Goal: Task Accomplishment & Management: Manage account settings

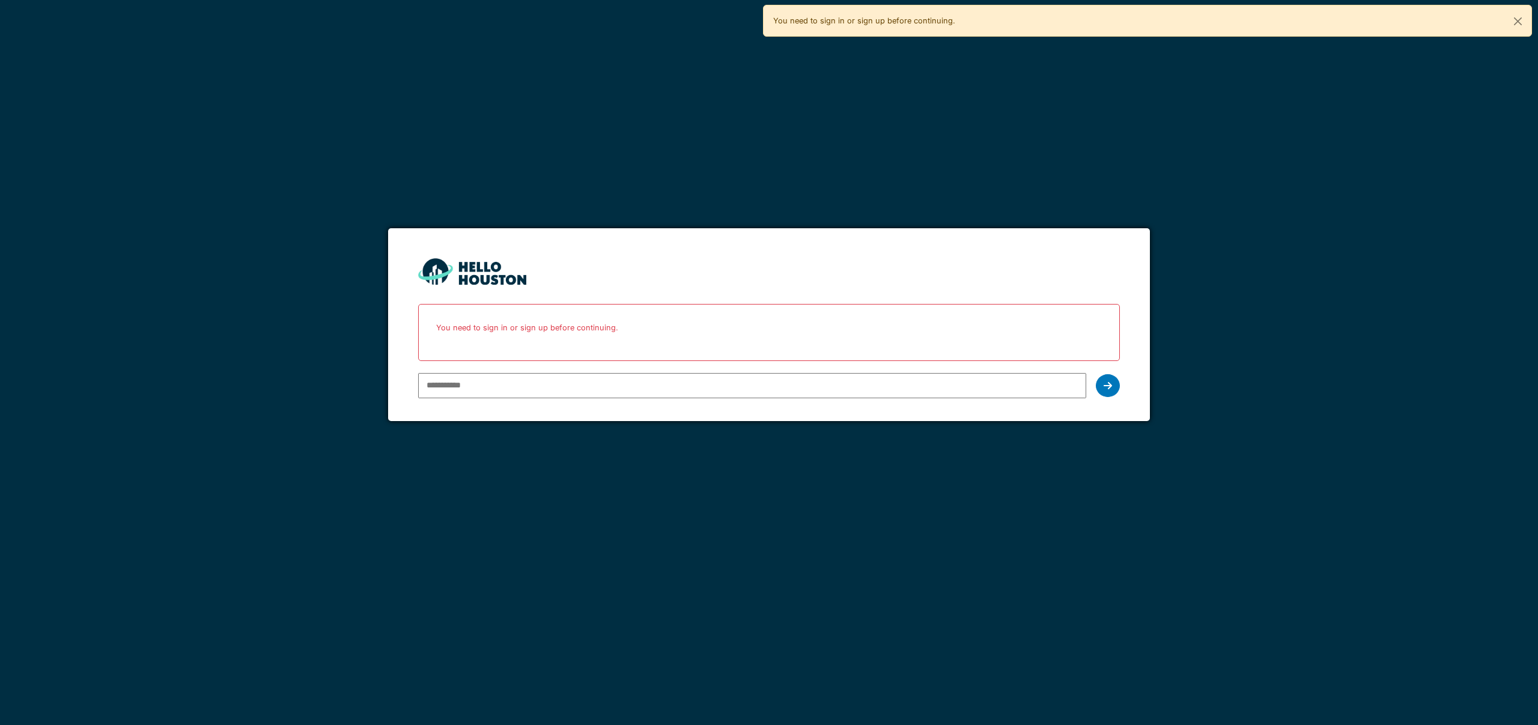
click at [702, 380] on input "email" at bounding box center [751, 385] width 667 height 25
type input "**********"
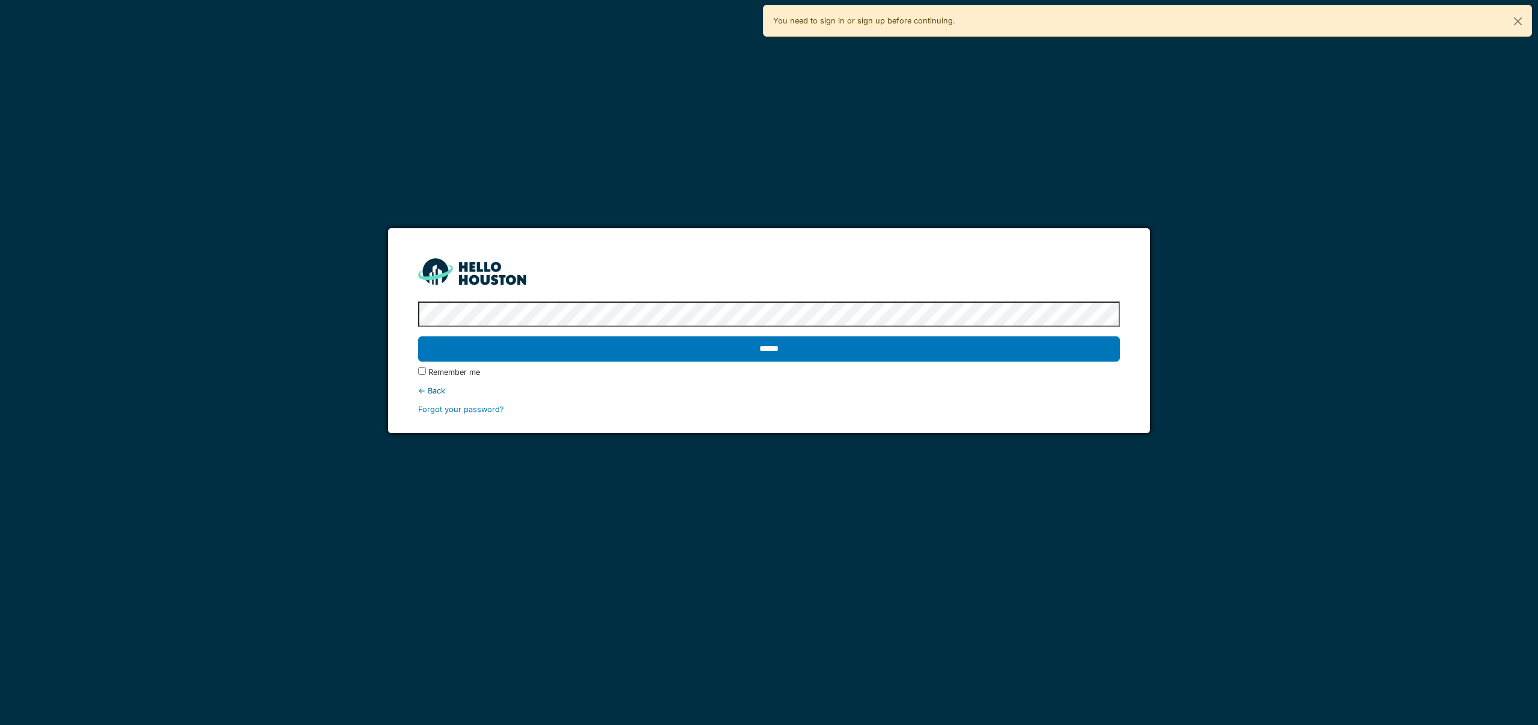
click at [749, 295] on form "**********" at bounding box center [768, 330] width 761 height 205
click at [455, 411] on link "Forgot your password?" at bounding box center [461, 409] width 86 height 9
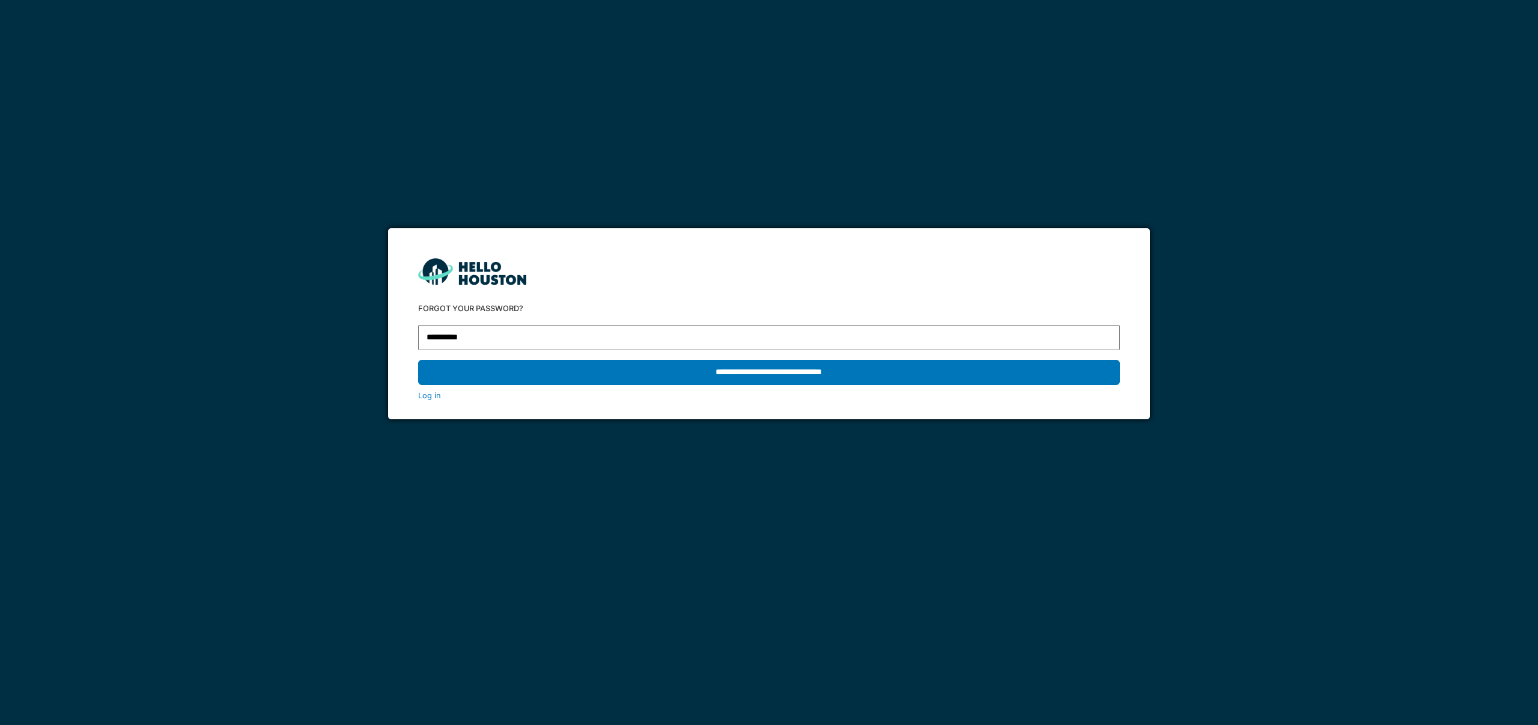
type input "**********"
click at [418, 360] on input "**********" at bounding box center [768, 372] width 701 height 25
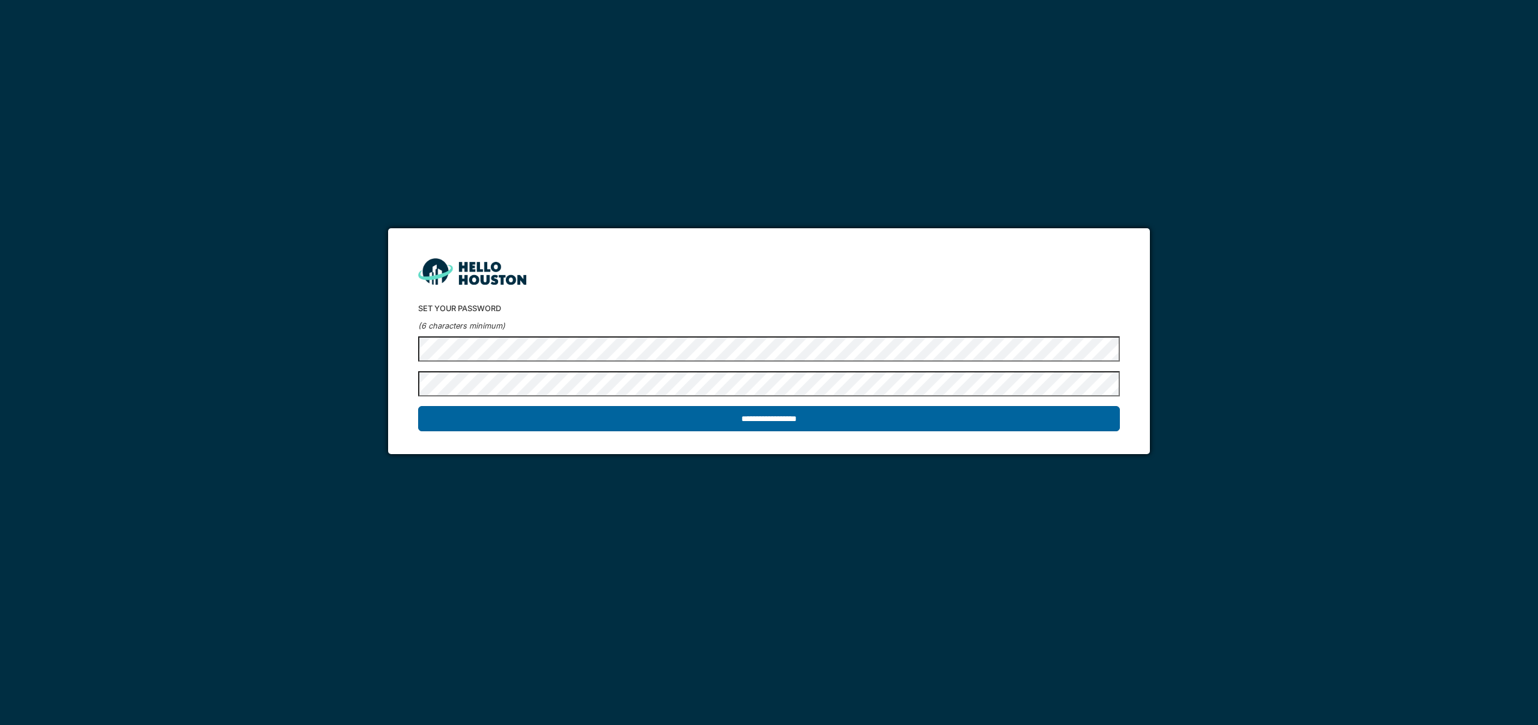
click at [664, 416] on input "**********" at bounding box center [768, 418] width 701 height 25
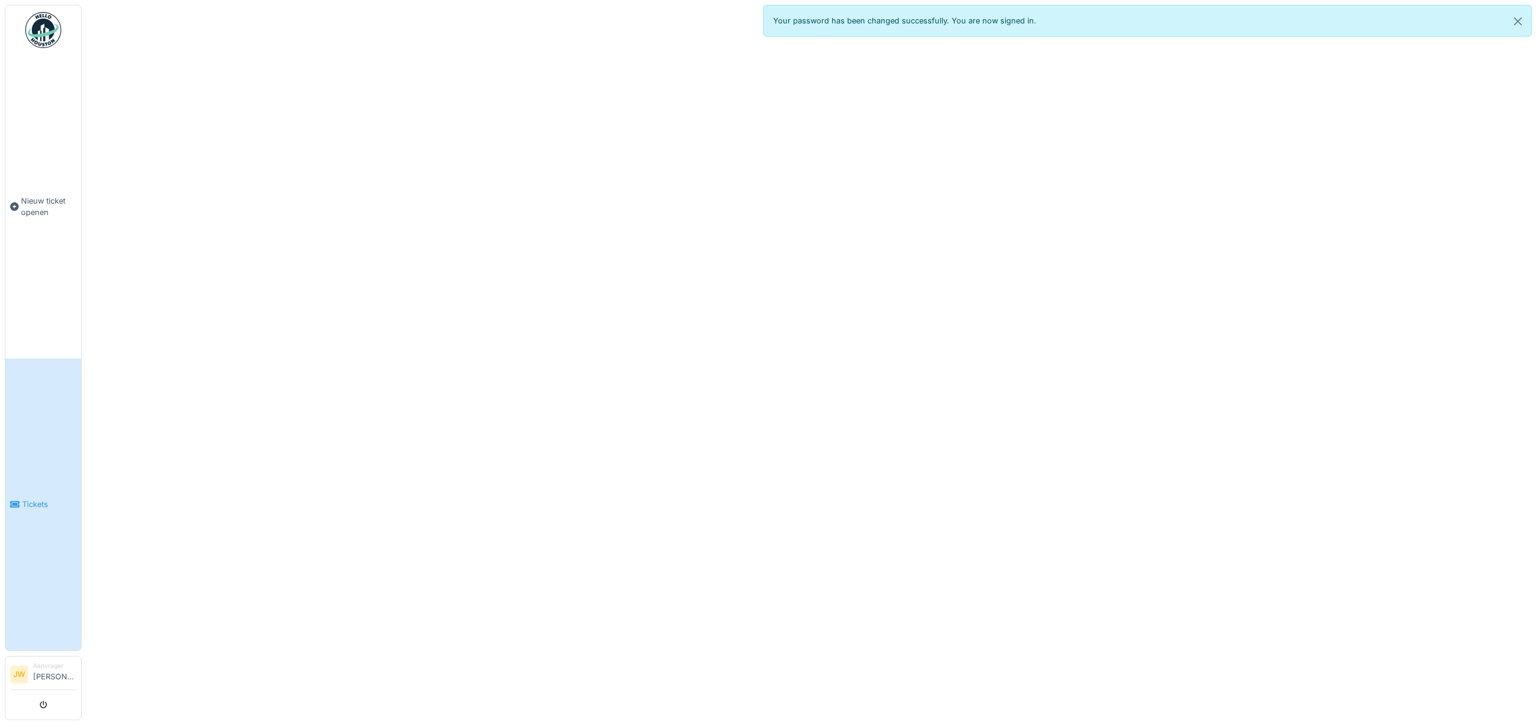
click at [44, 478] on link "Tickets" at bounding box center [43, 505] width 76 height 293
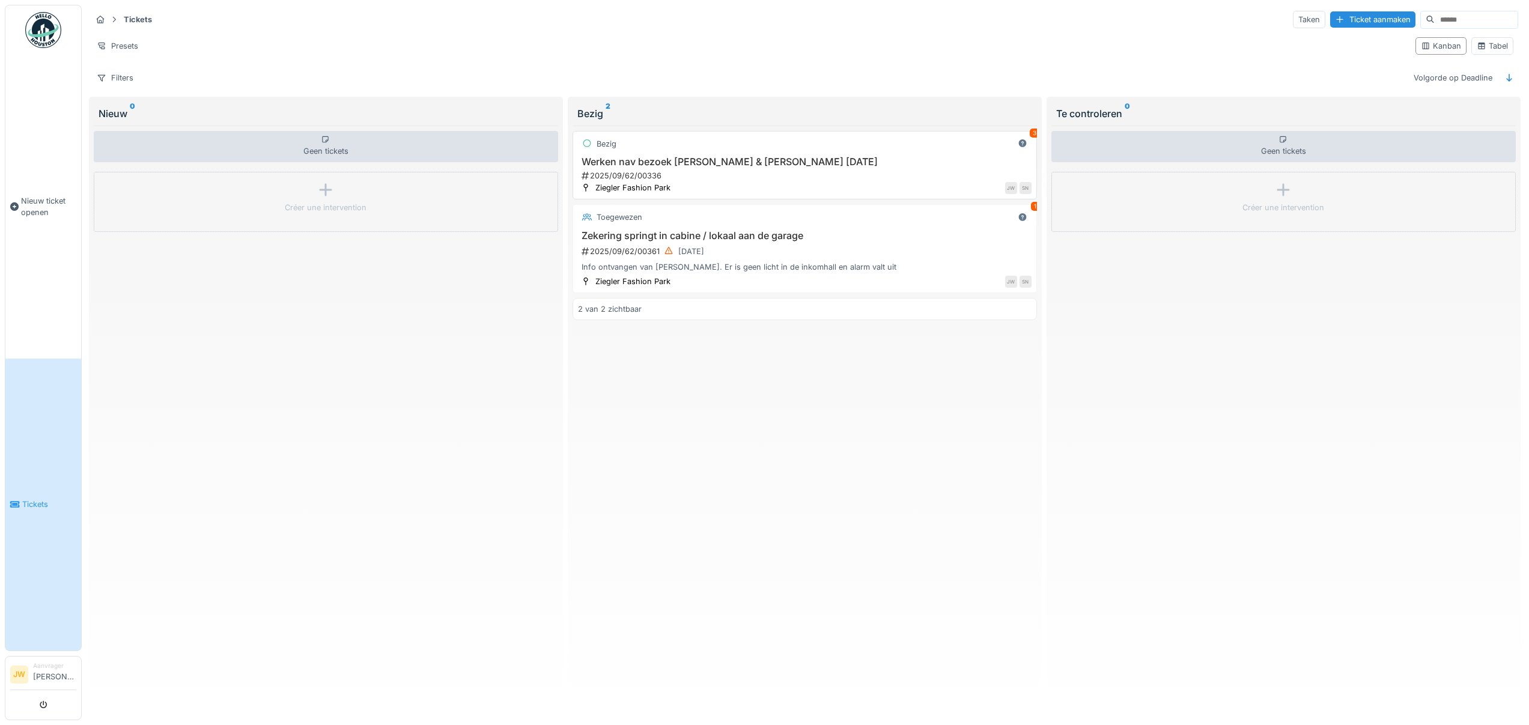
click at [763, 183] on div "JW SN" at bounding box center [854, 187] width 354 height 13
click at [749, 154] on div "Bezig 3 Werken nav bezoek Marc & Samuel 09.09.2025 2025/09/62/00336 Ziegler Fas…" at bounding box center [804, 165] width 464 height 69
click at [811, 162] on h3 "Werken nav bezoek Marc & Samuel 09.09.2025" at bounding box center [805, 161] width 454 height 11
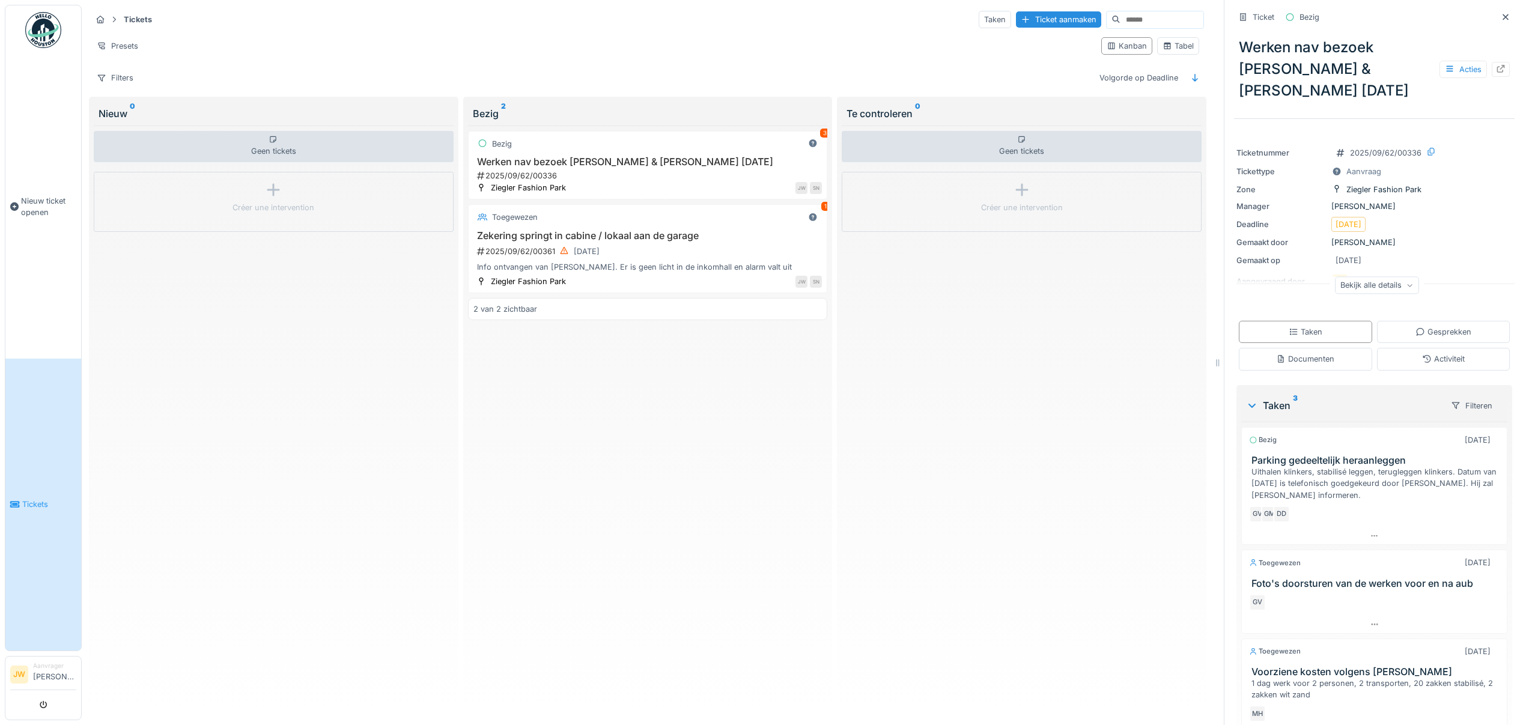
click at [1383, 276] on div "Bekijk alle details" at bounding box center [1377, 284] width 84 height 17
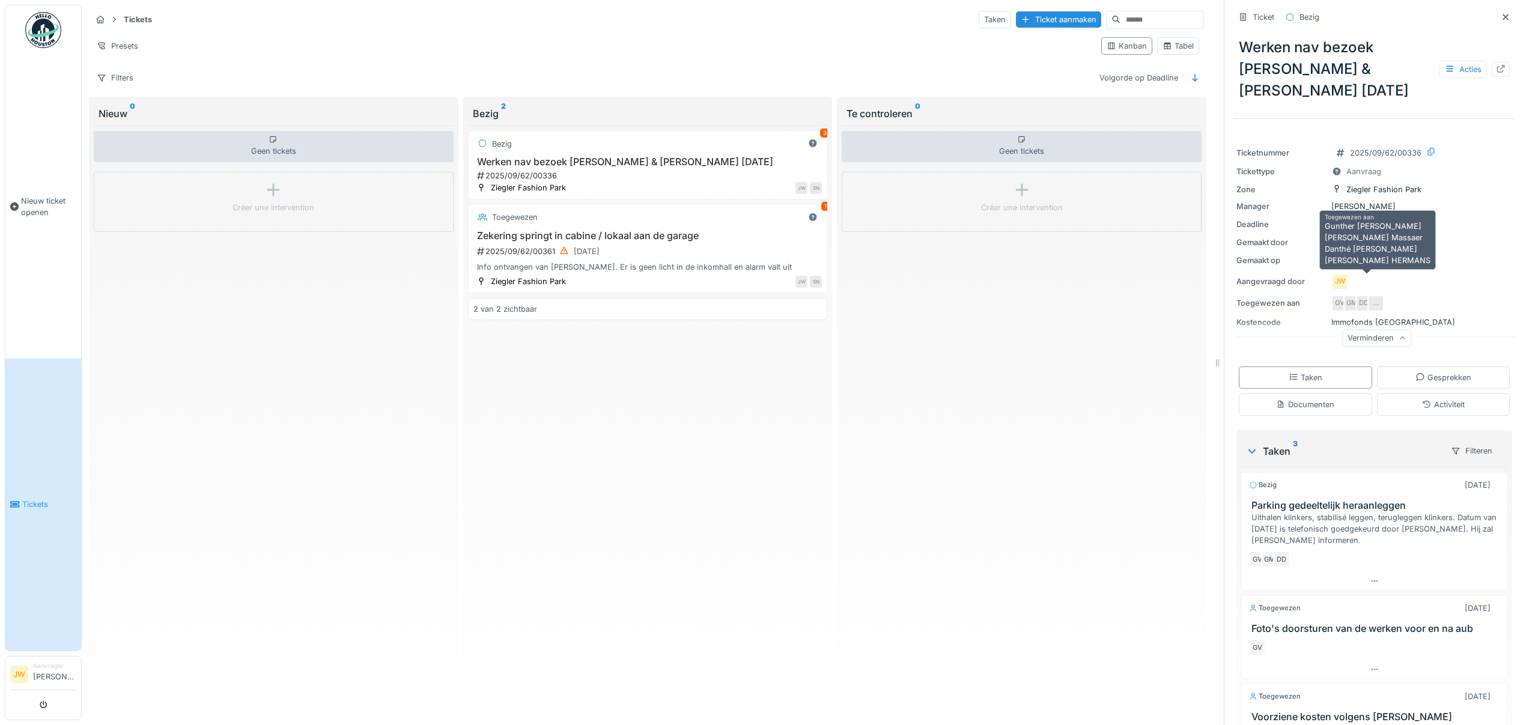
click at [1370, 295] on div "…" at bounding box center [1375, 303] width 17 height 17
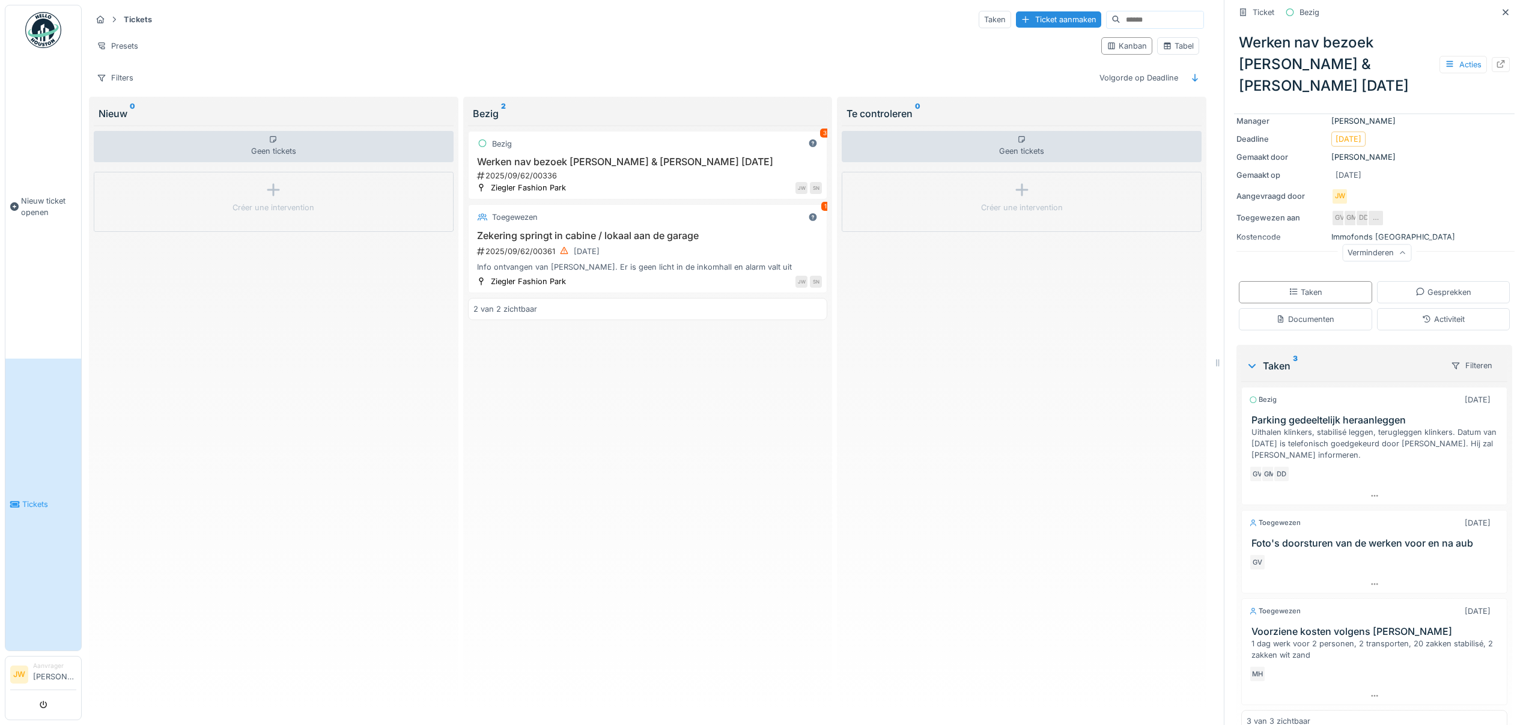
scroll to position [9, 0]
click at [1335, 538] on h3 "Foto's doorsturen van de werken voor en na aub" at bounding box center [1376, 543] width 250 height 11
click at [1330, 638] on div "1 dag werk voor 2 personen, 2 transporten, 20 zakken stabilisé, 2 zakken wit za…" at bounding box center [1376, 649] width 250 height 23
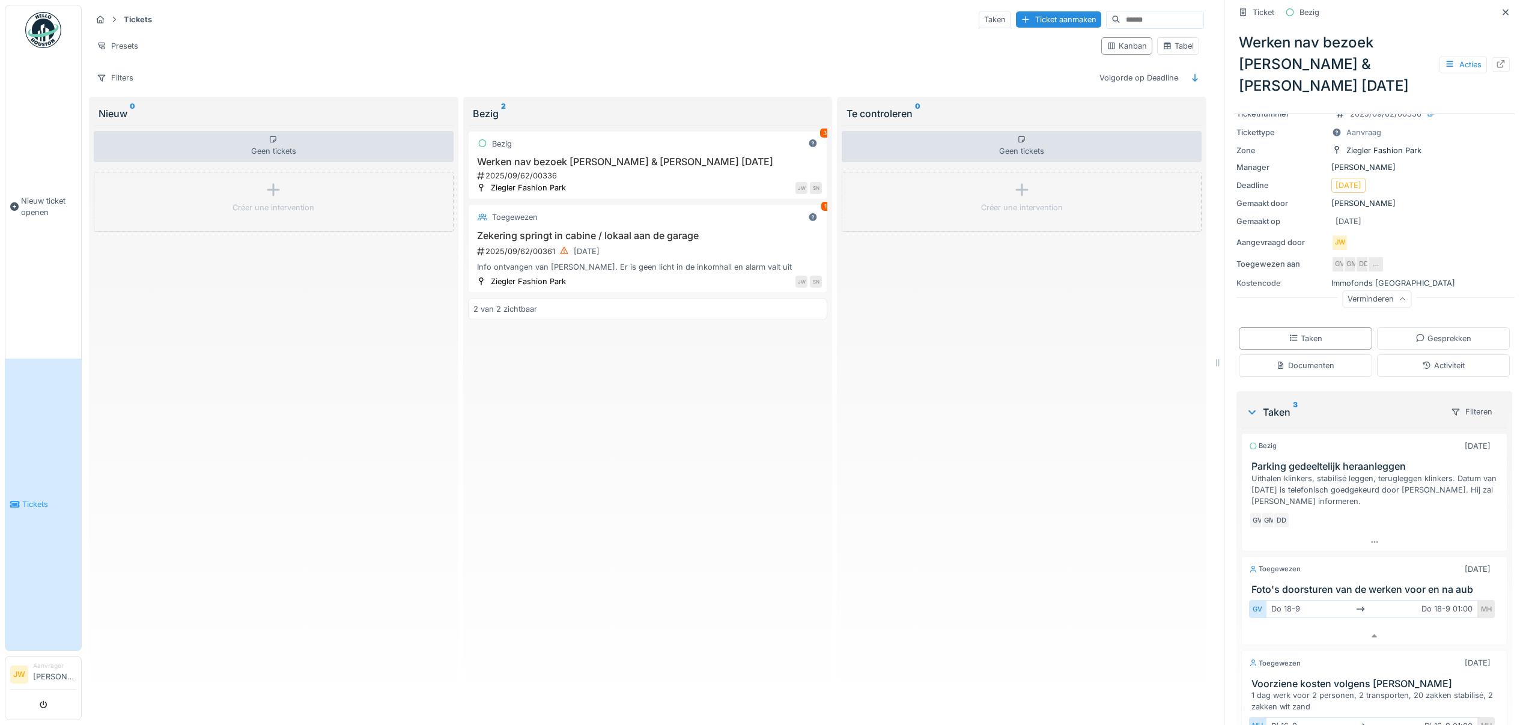
scroll to position [0, 0]
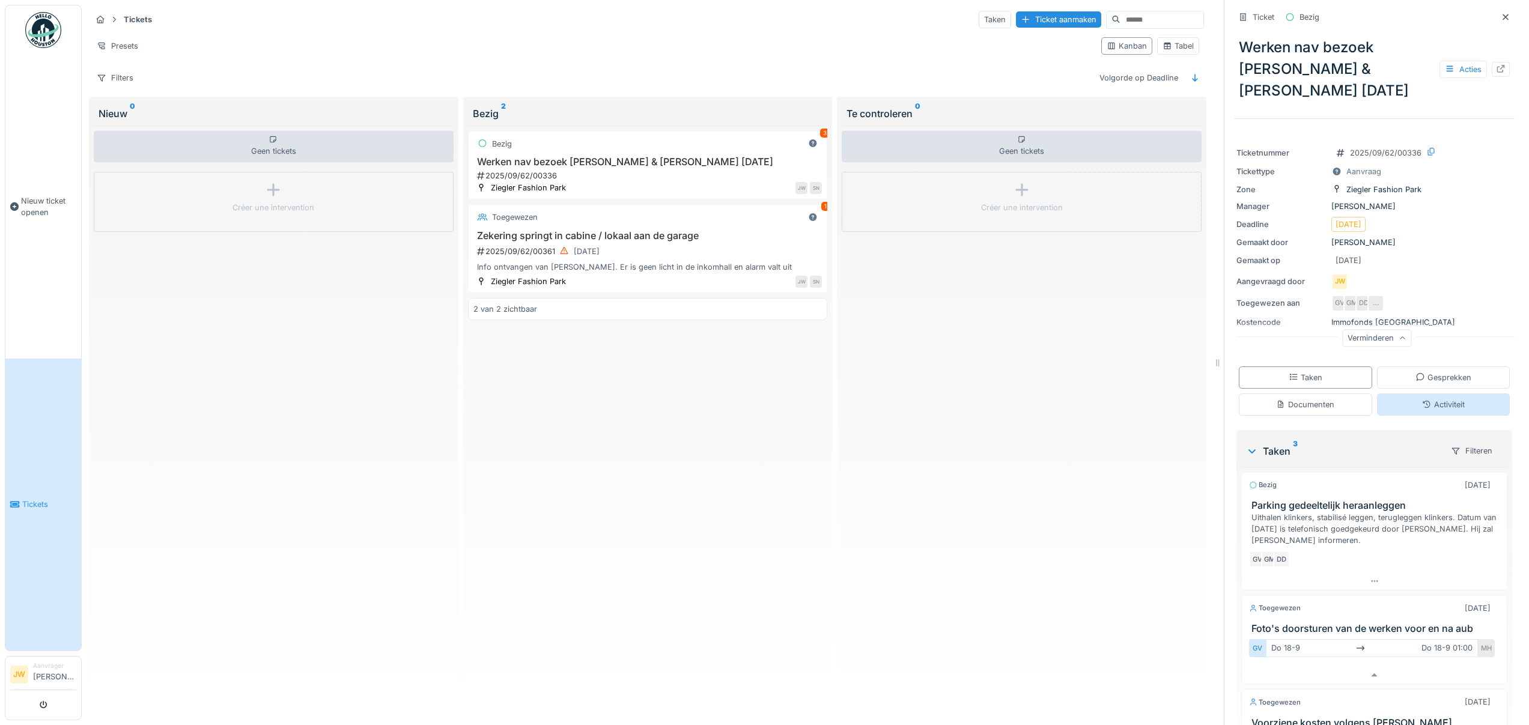
click at [1435, 399] on div "Activiteit" at bounding box center [1443, 404] width 43 height 11
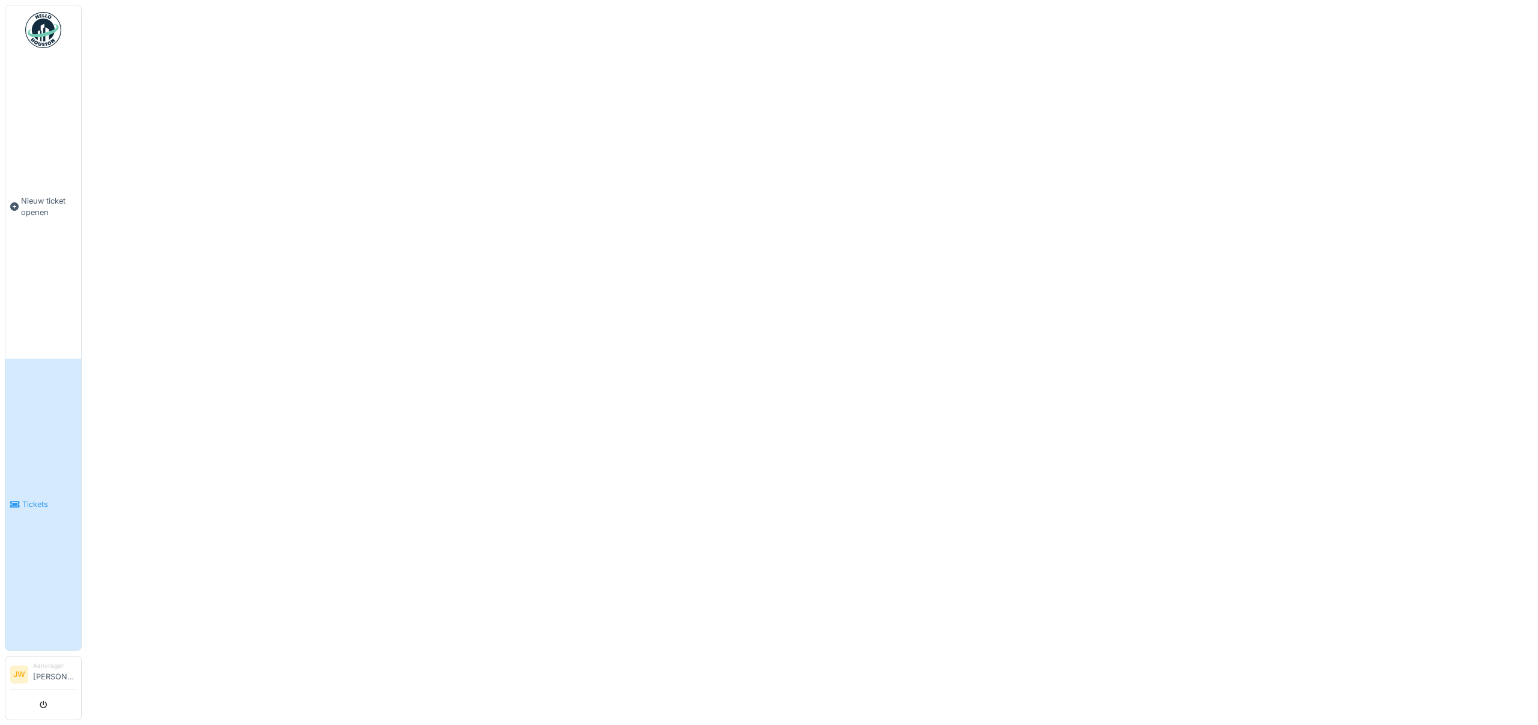
click at [48, 481] on link "Tickets" at bounding box center [43, 505] width 76 height 293
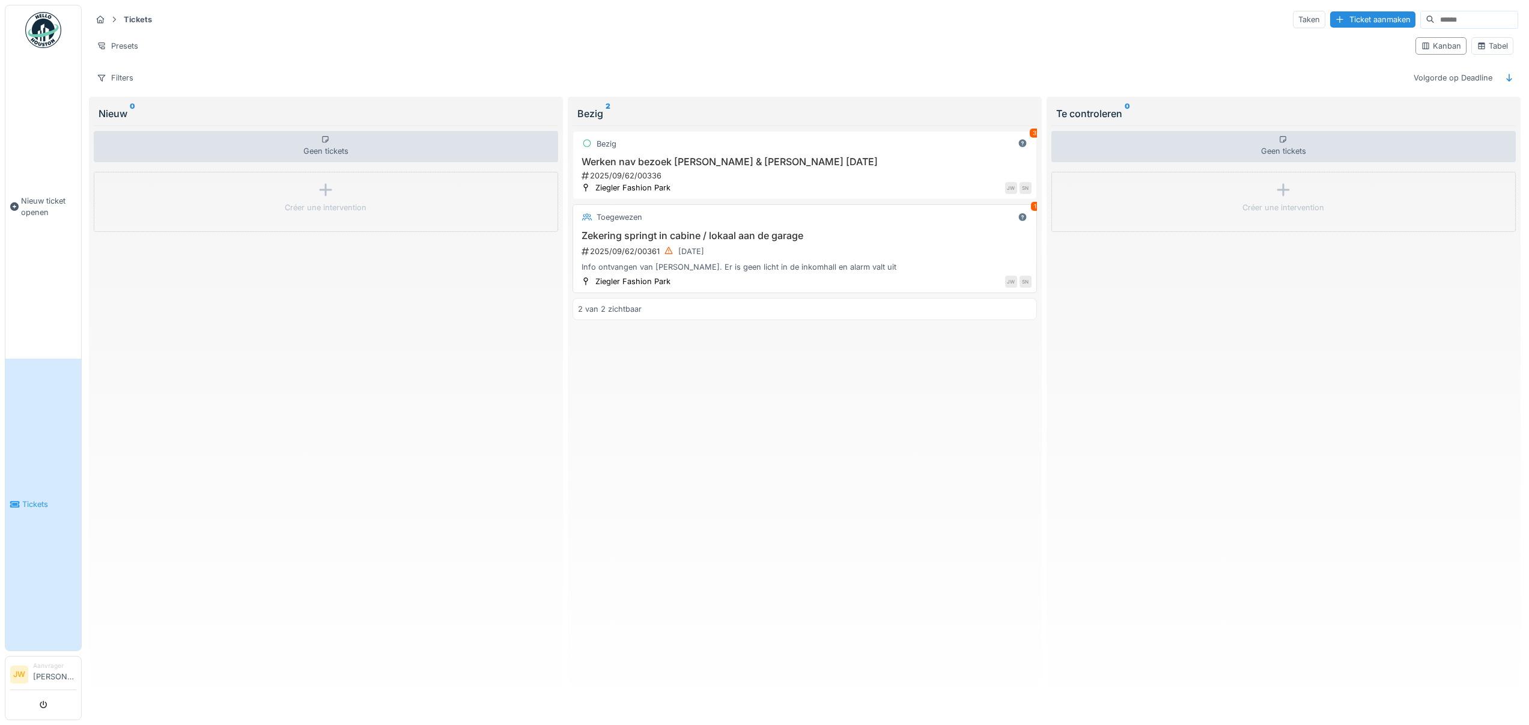
click at [738, 241] on div "Zekering springt in cabine / lokaal aan de garage 2025/09/62/00361 [DATE] Info …" at bounding box center [805, 251] width 454 height 43
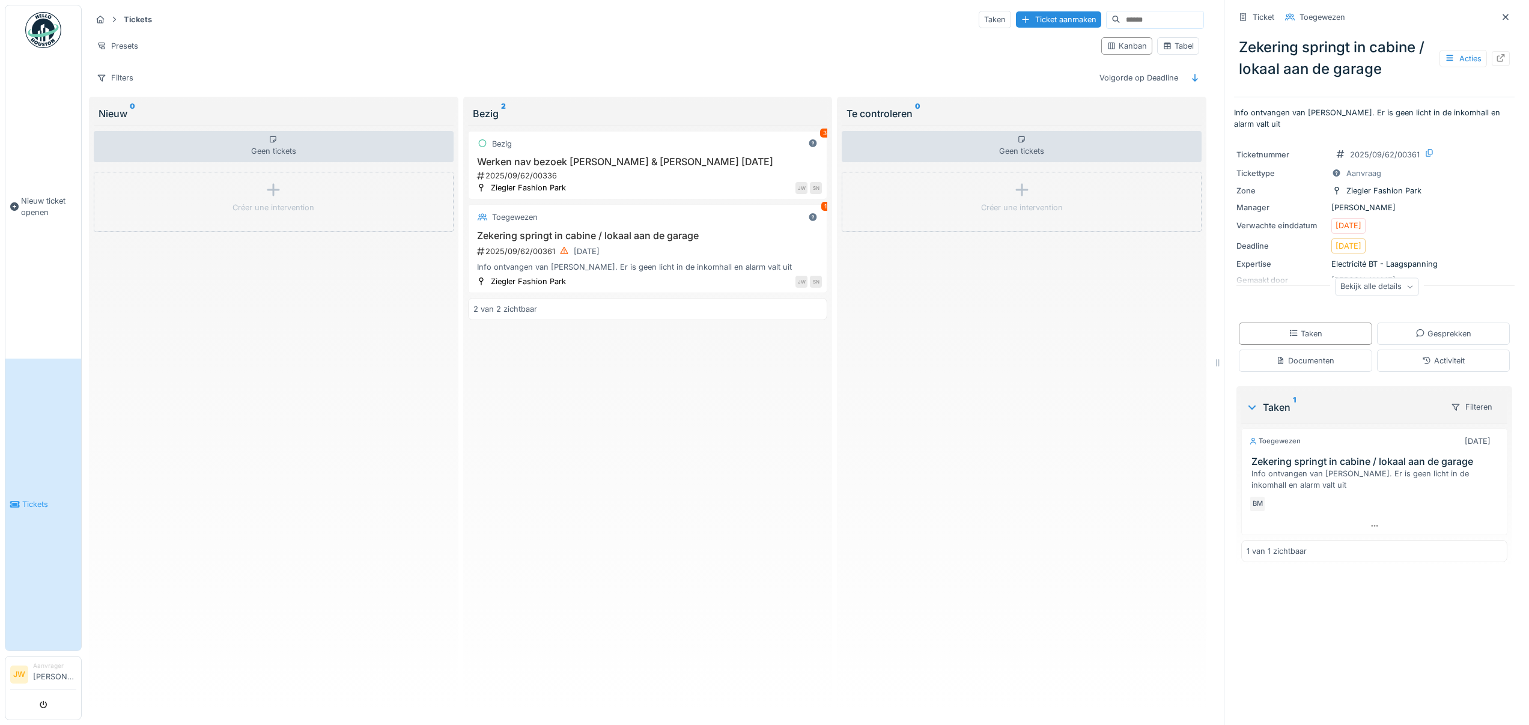
click at [1380, 290] on div "Bekijk alle details" at bounding box center [1377, 286] width 84 height 17
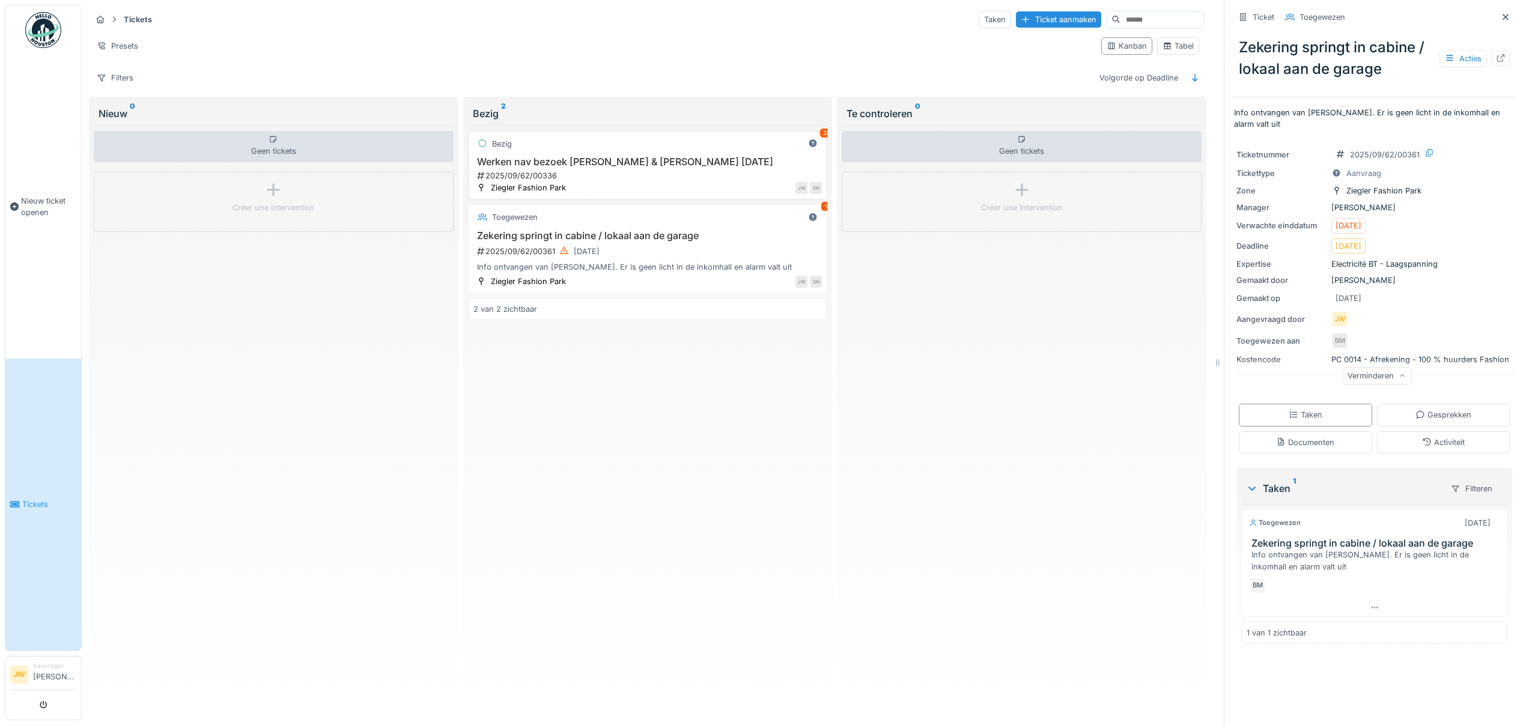
click at [556, 144] on div "Bezig 3" at bounding box center [647, 143] width 349 height 15
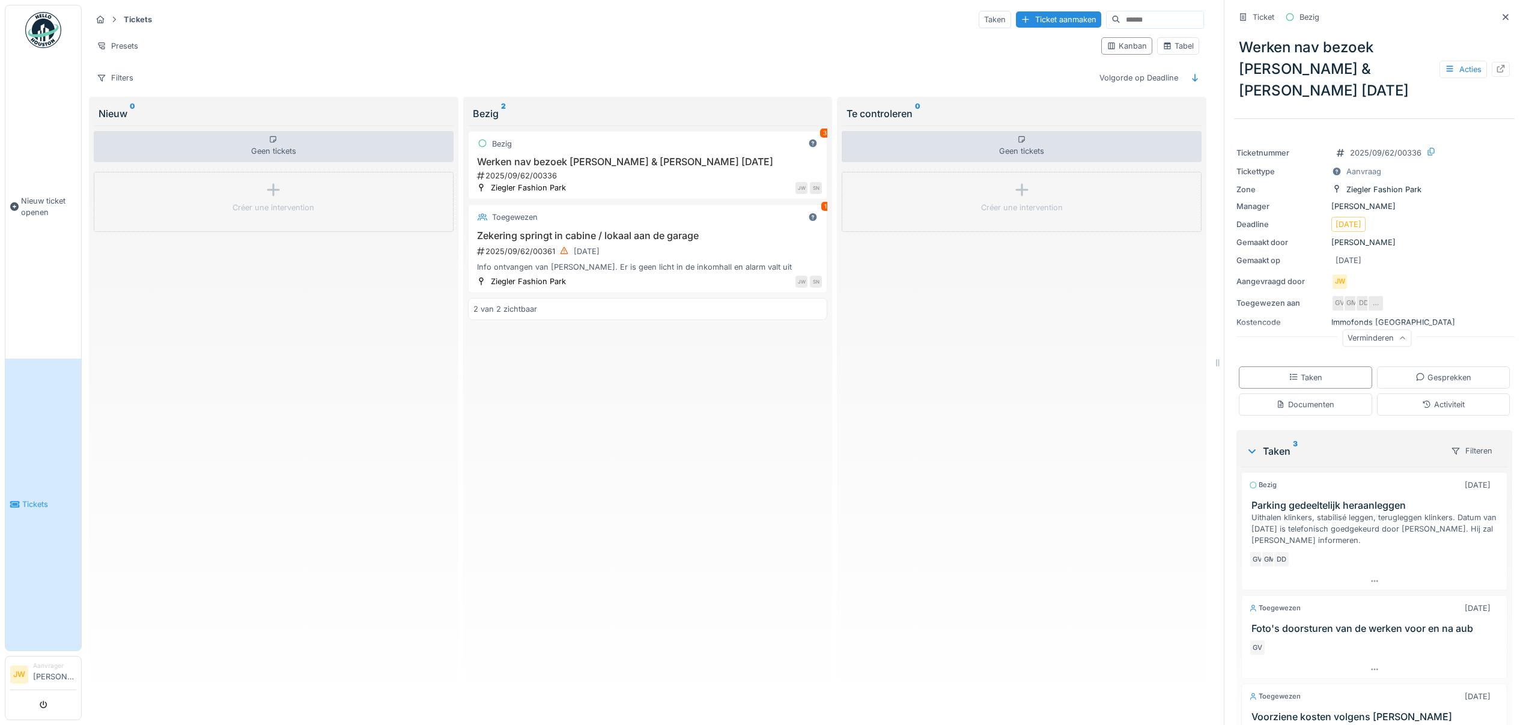
click at [1376, 330] on div "Verminderen" at bounding box center [1376, 338] width 69 height 17
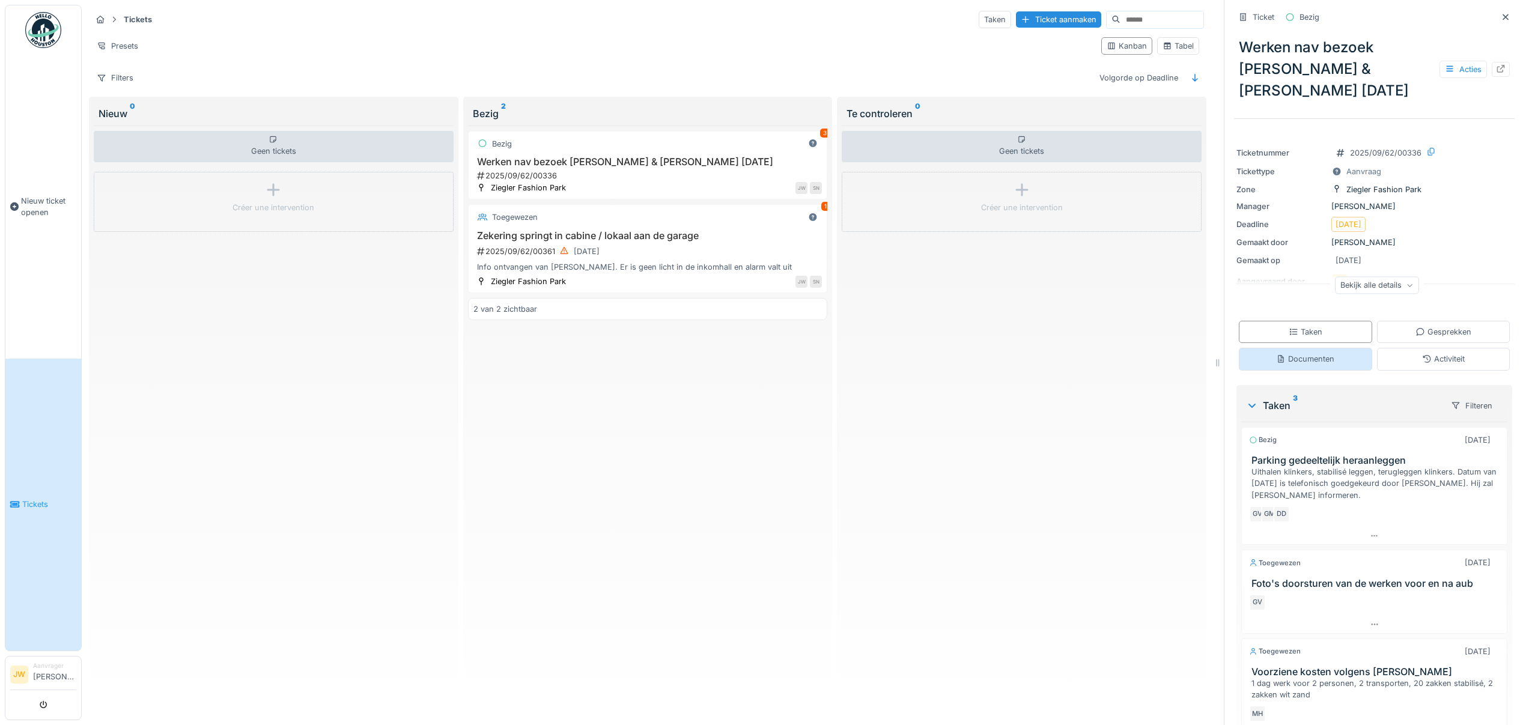
click at [1315, 353] on div "Documenten" at bounding box center [1305, 358] width 58 height 11
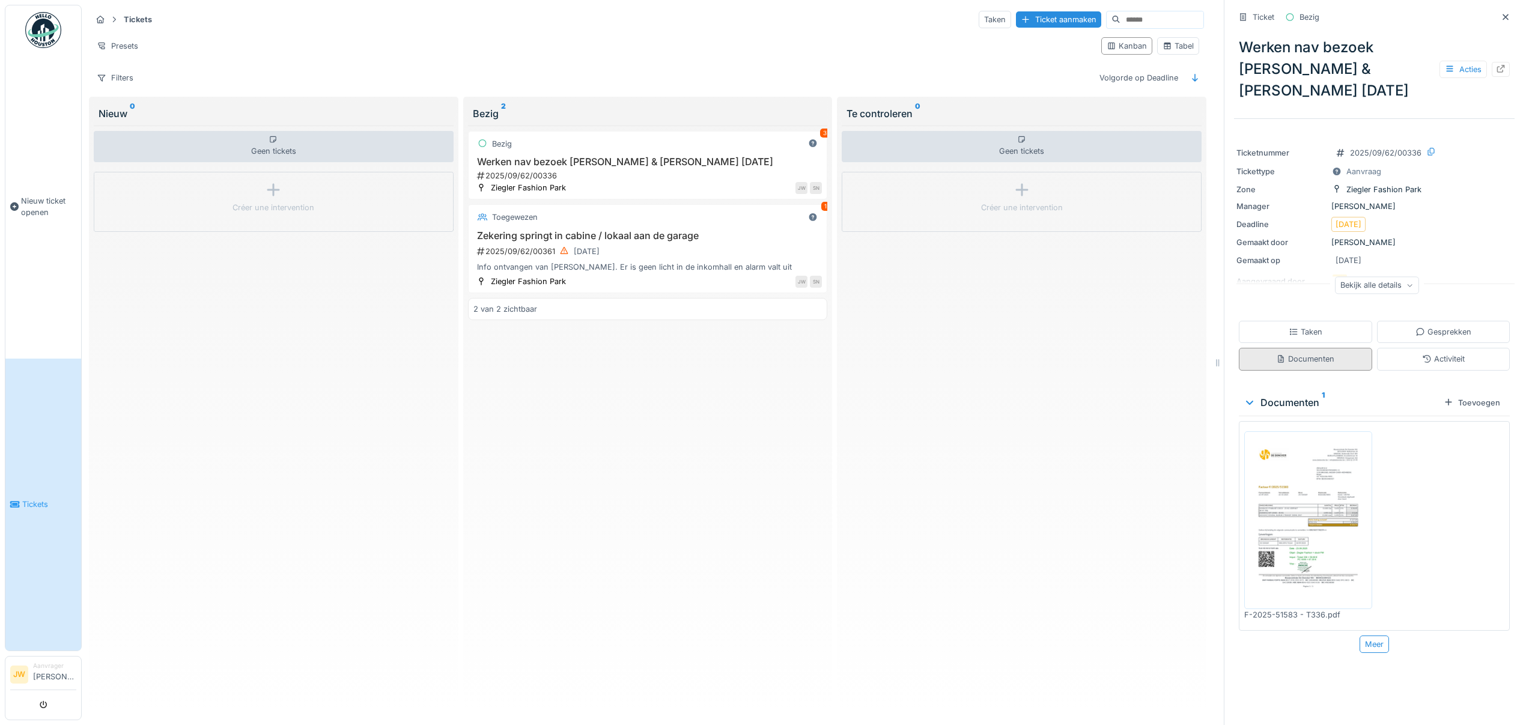
scroll to position [9, 0]
click at [1284, 464] on img at bounding box center [1308, 520] width 122 height 172
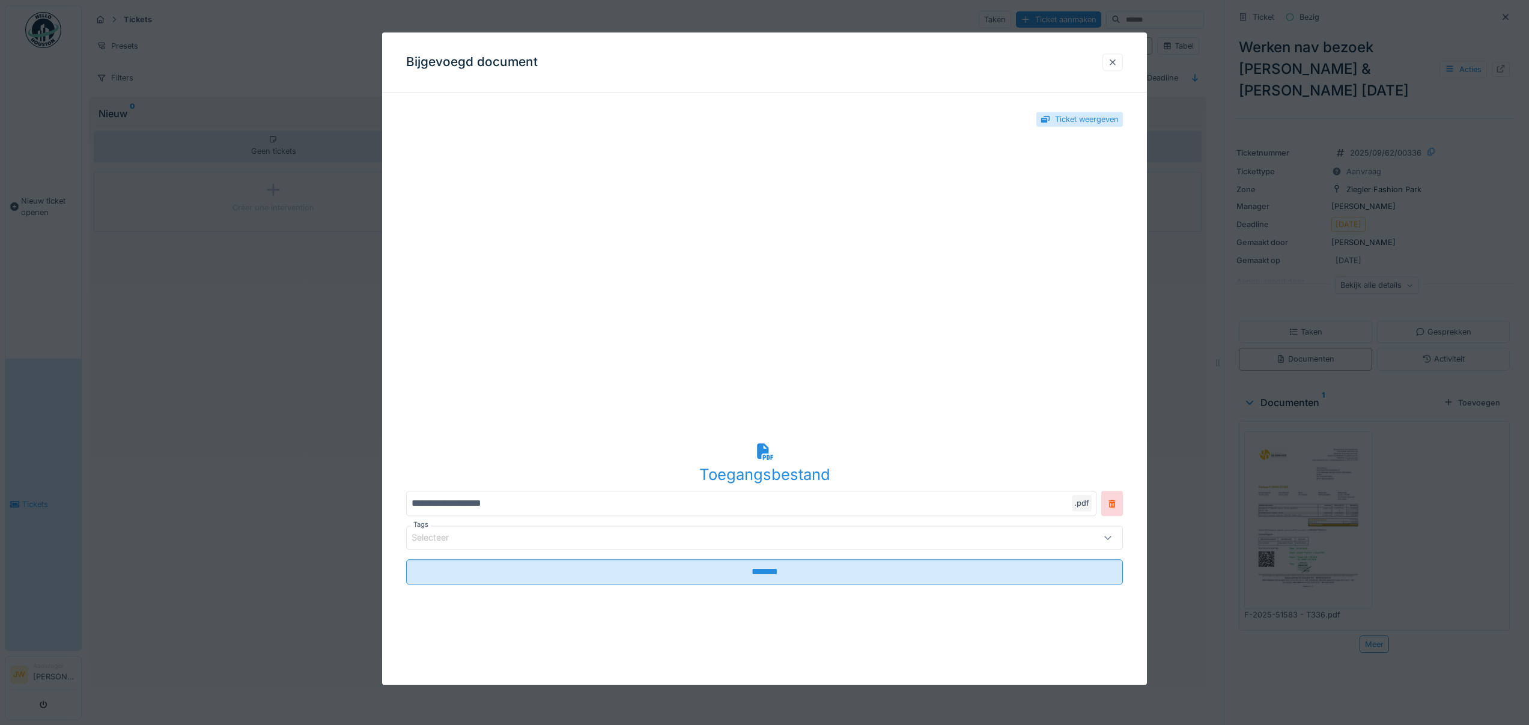
click at [1111, 59] on div at bounding box center [1113, 61] width 10 height 11
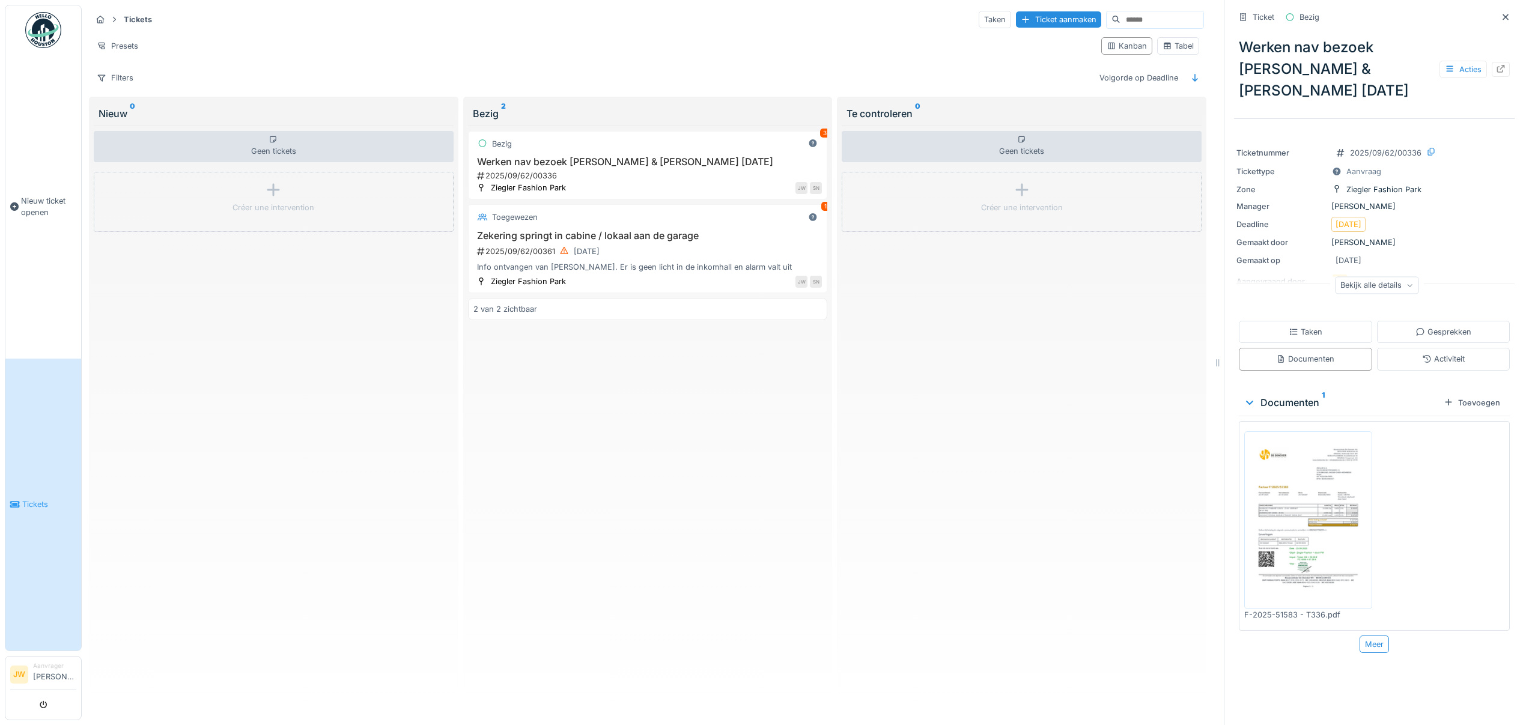
scroll to position [0, 0]
click at [1360, 276] on div "Bekijk alle details" at bounding box center [1377, 284] width 84 height 17
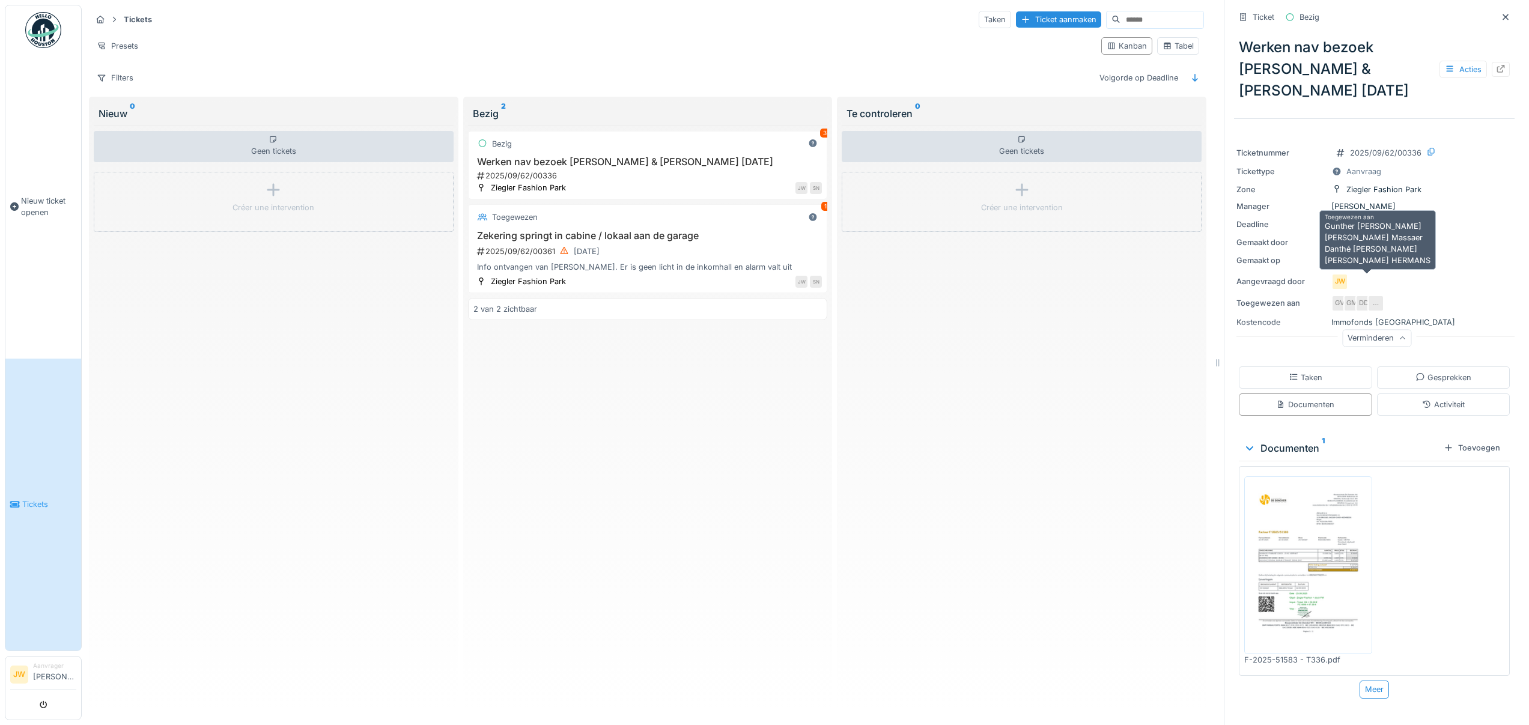
click at [1367, 295] on div "…" at bounding box center [1375, 303] width 17 height 17
click at [1371, 295] on div "…" at bounding box center [1375, 303] width 17 height 17
click at [1367, 295] on div "…" at bounding box center [1375, 303] width 17 height 17
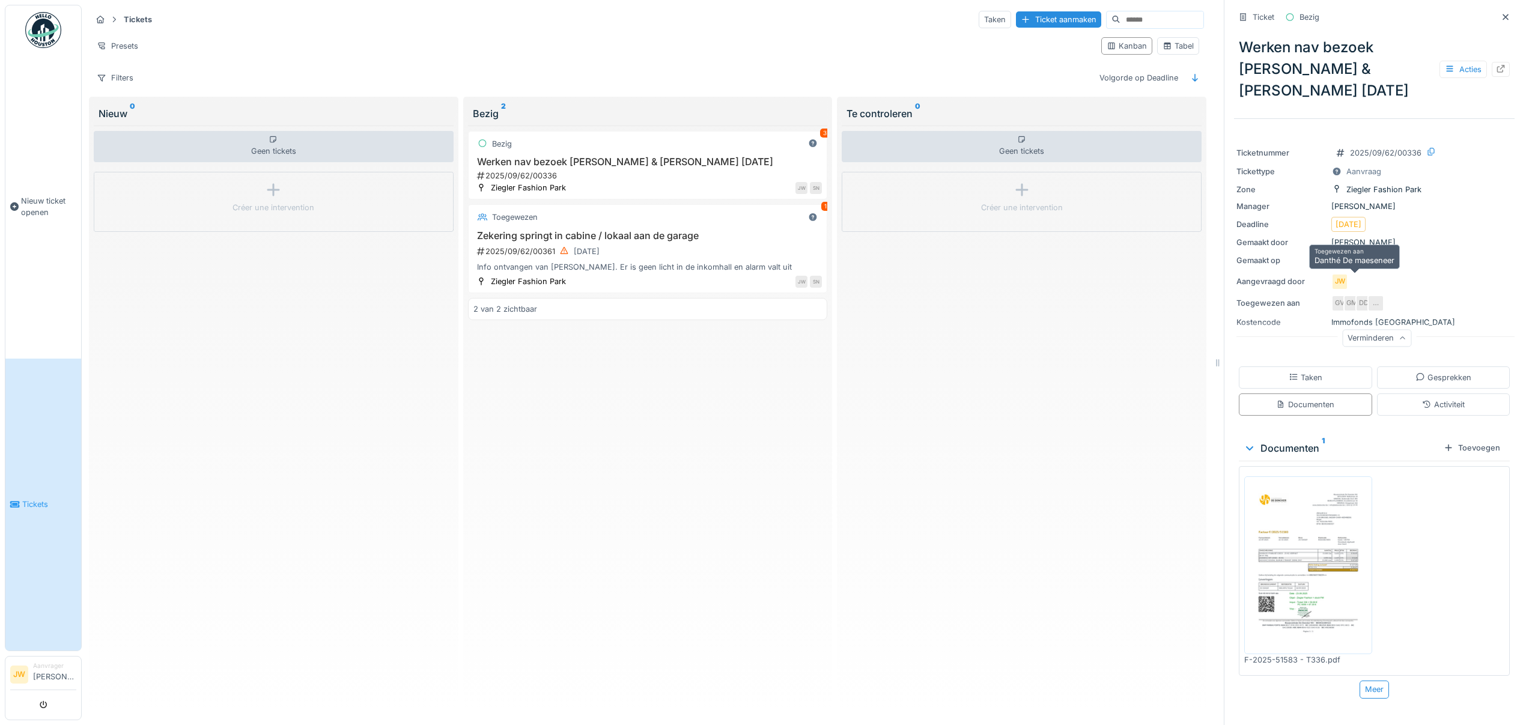
click at [1355, 295] on div "DD" at bounding box center [1363, 303] width 17 height 17
click at [1333, 295] on div "GV" at bounding box center [1339, 303] width 17 height 17
click at [1331, 295] on div "GV" at bounding box center [1339, 303] width 17 height 17
